Goal: Information Seeking & Learning: Understand process/instructions

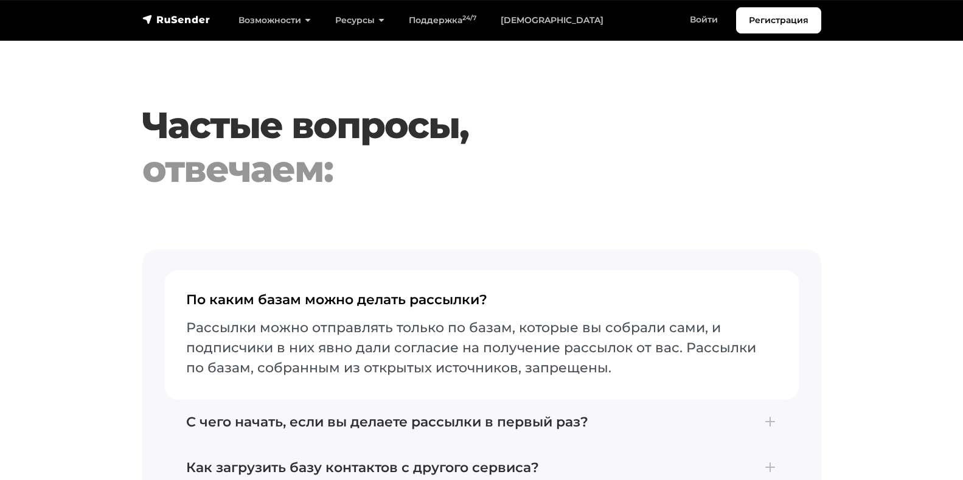
scroll to position [4161, 0]
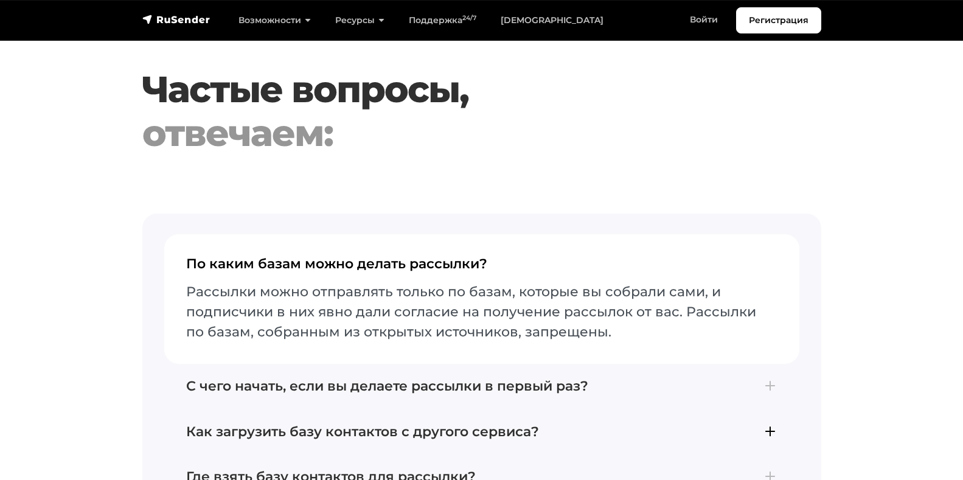
click at [301, 424] on h4 "Как загрузить базу контактов с другого сервиса?" at bounding box center [481, 432] width 591 height 16
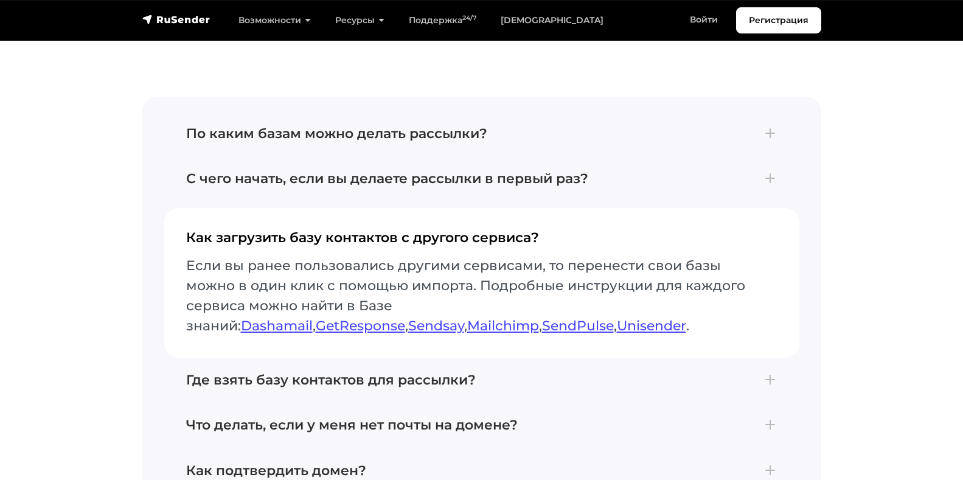
scroll to position [4297, 0]
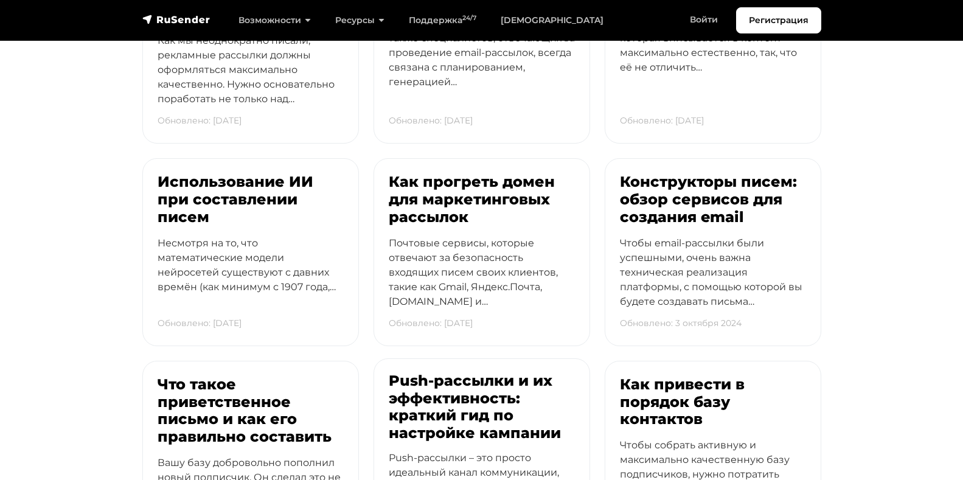
scroll to position [2631, 0]
